Goal: Task Accomplishment & Management: Manage account settings

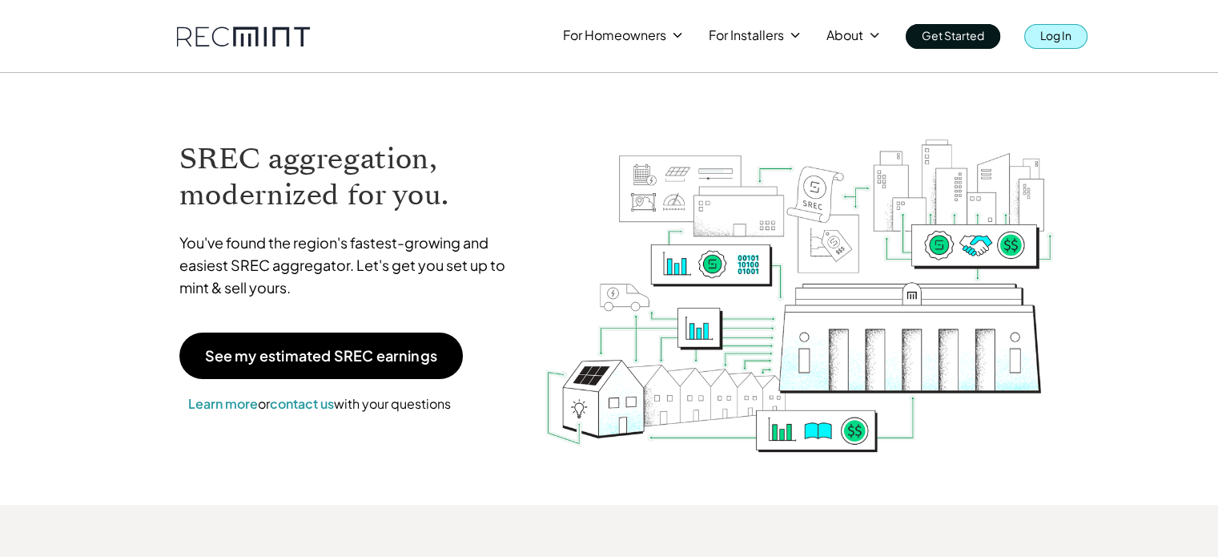
click at [1042, 34] on p "Log In" at bounding box center [1055, 35] width 31 height 22
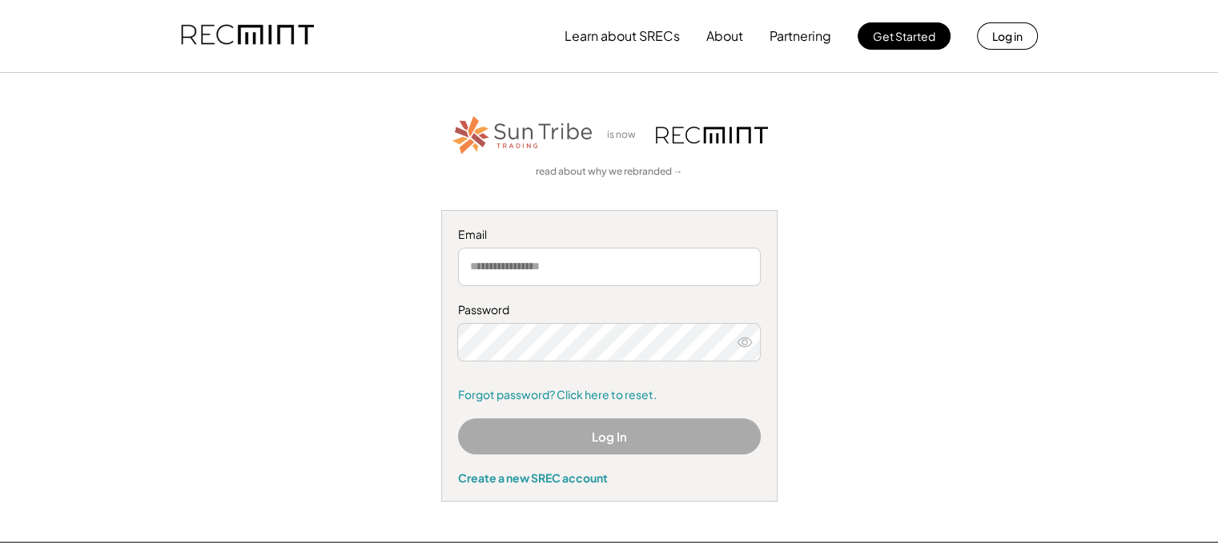
click at [577, 426] on button "Log In" at bounding box center [609, 436] width 303 height 36
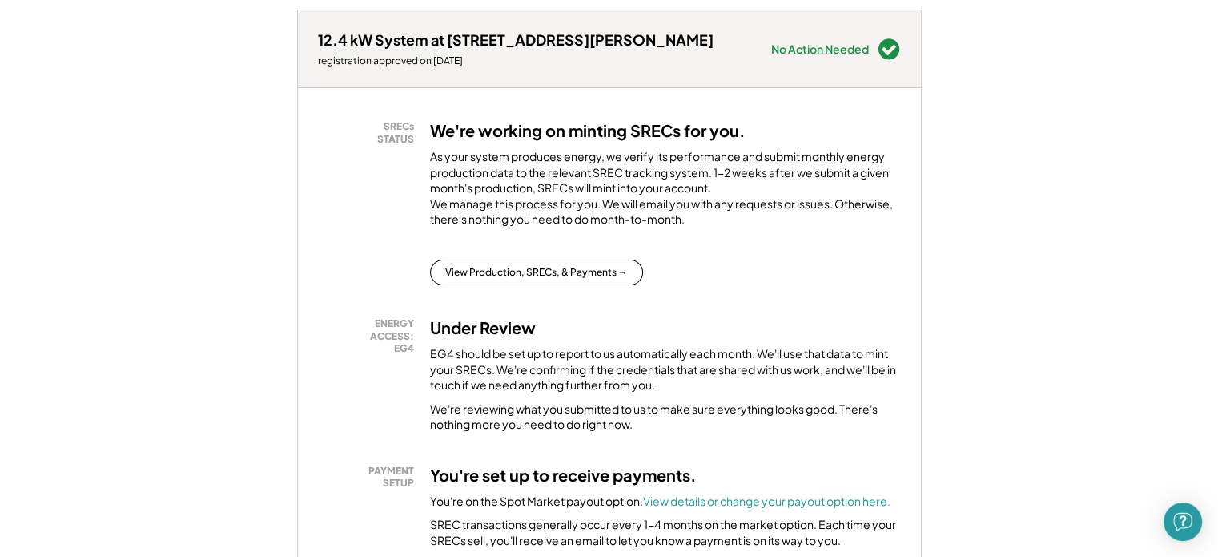
scroll to position [481, 0]
